Goal: Task Accomplishment & Management: Use online tool/utility

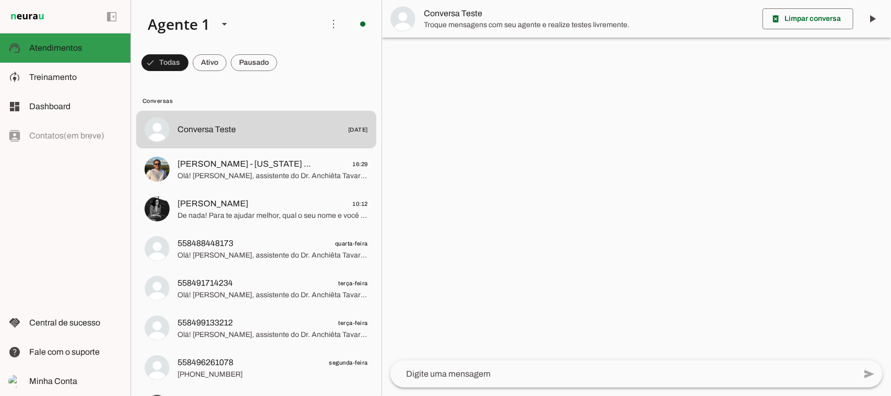
click at [56, 48] on span "Atendimentos" at bounding box center [55, 47] width 53 height 9
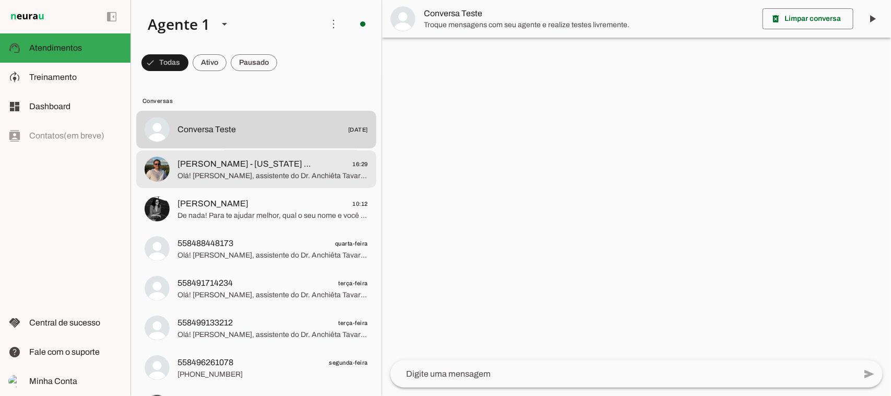
click at [217, 177] on span "Olá! [PERSON_NAME], assistente do Dr. Anchiêta Tavares. 😊 Qual o seu nome e com…" at bounding box center [273, 175] width 191 height 10
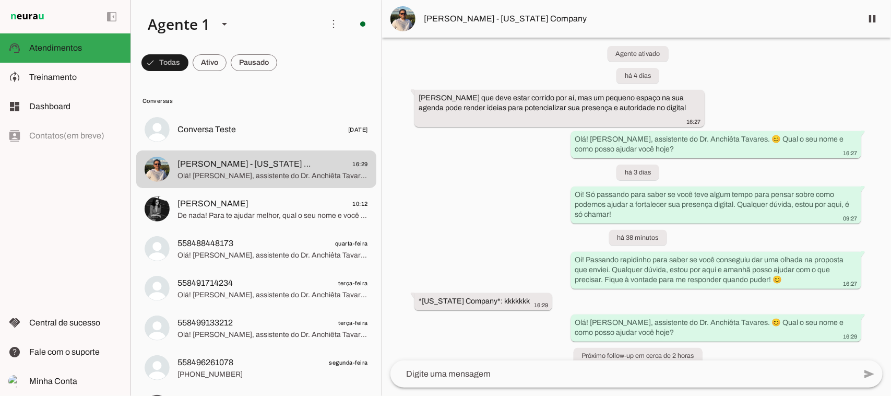
scroll to position [17, 0]
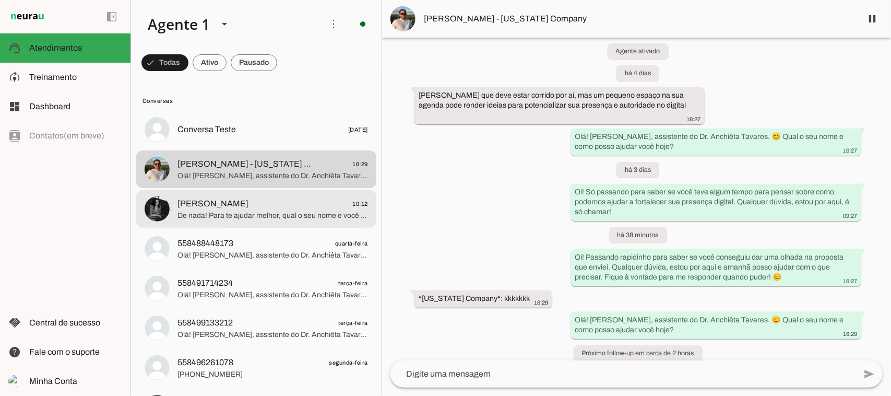
click at [269, 207] on span "[PERSON_NAME] 10:12" at bounding box center [273, 203] width 191 height 13
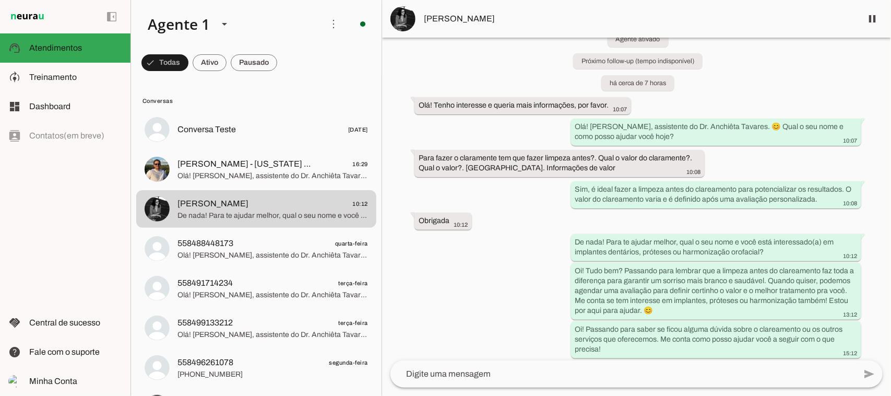
scroll to position [34, 0]
